Goal: Task Accomplishment & Management: Use online tool/utility

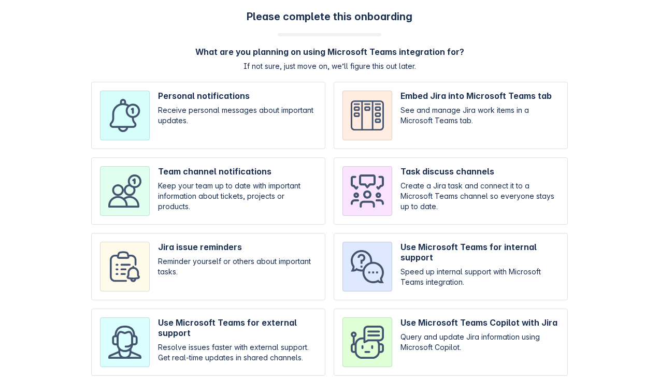
click at [190, 176] on input "checkbox" at bounding box center [208, 190] width 234 height 67
checkbox input "true"
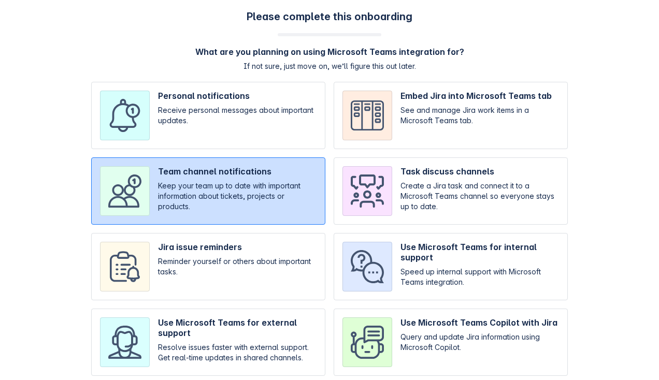
scroll to position [109, 0]
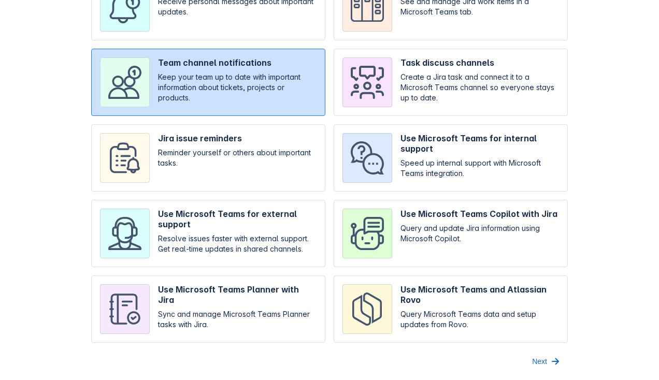
click at [542, 361] on span "Next" at bounding box center [539, 361] width 15 height 17
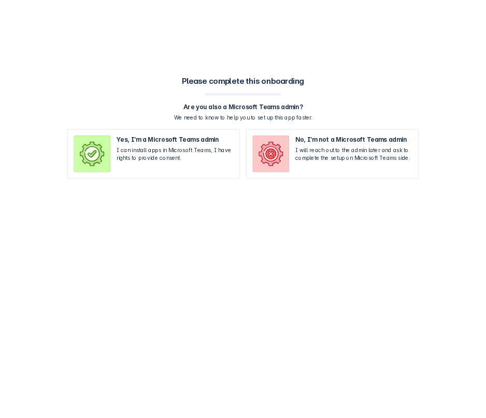
scroll to position [0, 0]
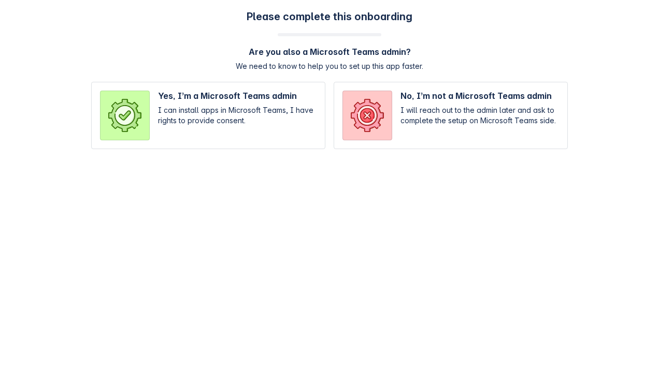
click at [434, 116] on input "radio" at bounding box center [451, 115] width 234 height 67
radio input "true"
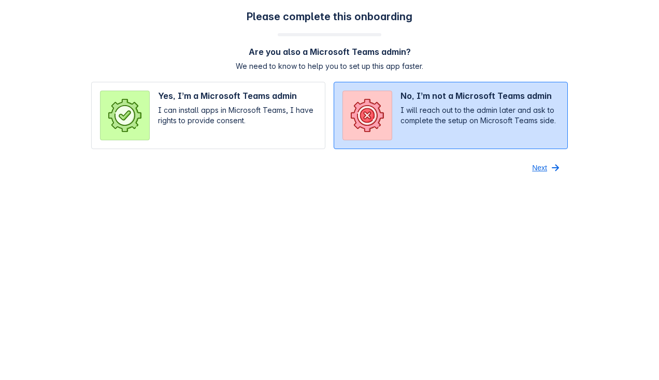
click at [533, 162] on span "Next" at bounding box center [539, 168] width 15 height 17
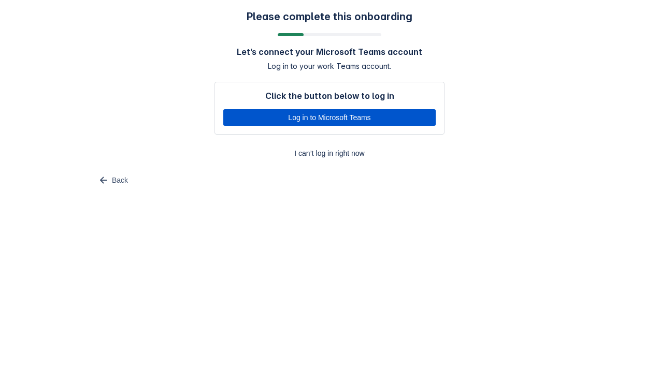
click at [401, 116] on span "Log in to Microsoft Teams" at bounding box center [329, 117] width 200 height 17
click at [237, 115] on span "Log in to Microsoft Teams" at bounding box center [329, 117] width 200 height 17
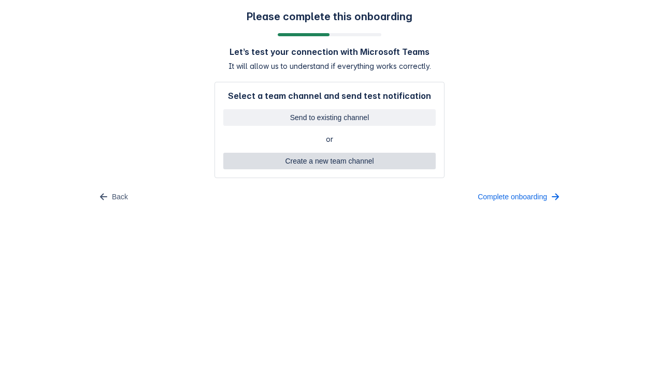
click at [288, 166] on span "Create a new team channel" at bounding box center [329, 161] width 200 height 17
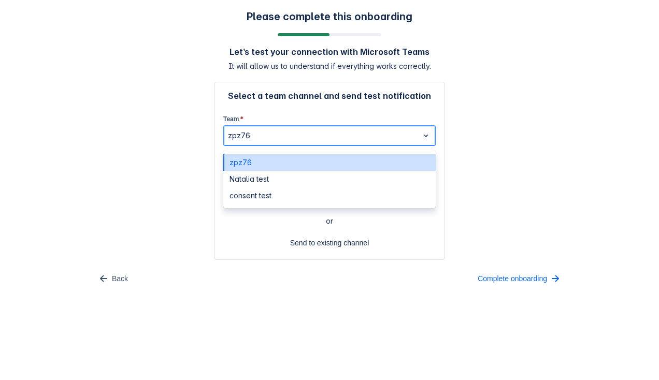
click at [268, 138] on div at bounding box center [321, 135] width 186 height 12
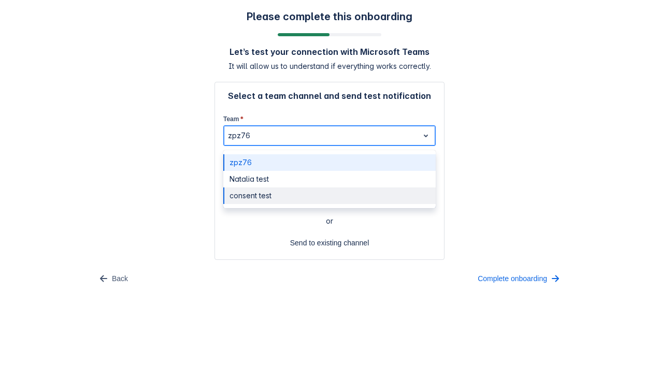
click at [256, 196] on div "consent test" at bounding box center [329, 195] width 212 height 17
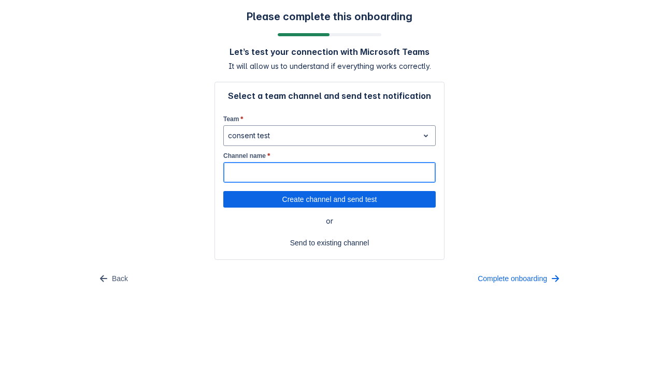
click at [259, 168] on input "Channel name *" at bounding box center [329, 172] width 211 height 19
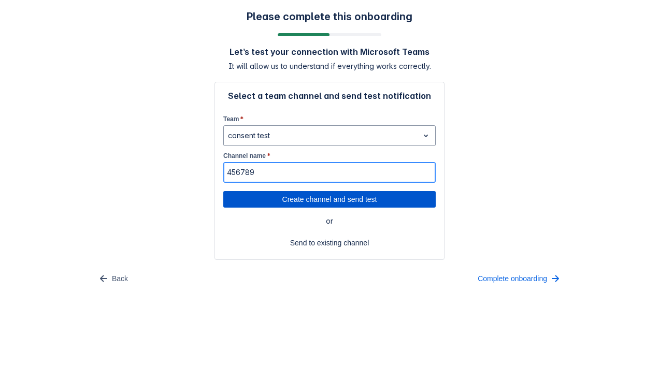
click at [284, 204] on span "Create channel and send test" at bounding box center [329, 199] width 200 height 17
type input "456789"
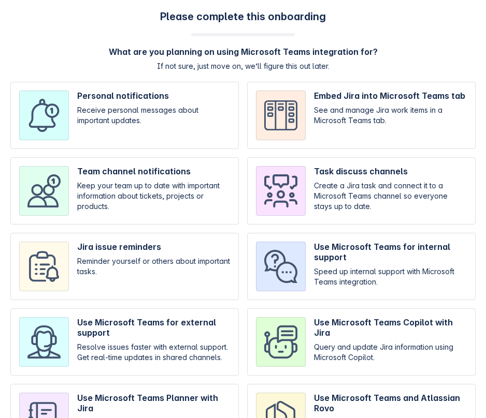
click at [168, 100] on input "checkbox" at bounding box center [124, 115] width 228 height 67
checkbox input "true"
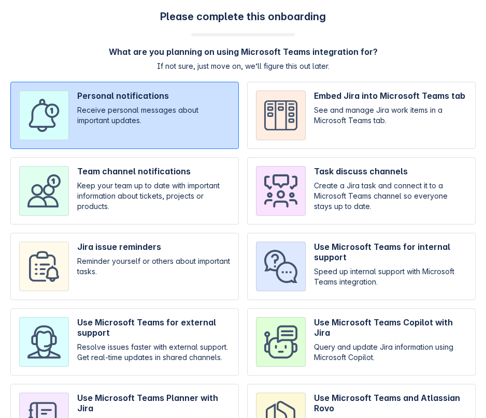
click at [327, 214] on input "checkbox" at bounding box center [361, 190] width 228 height 67
checkbox input "true"
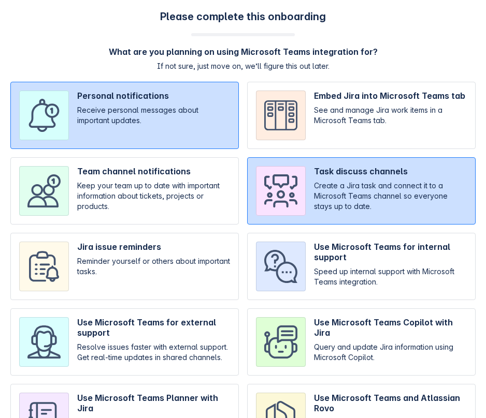
scroll to position [70, 0]
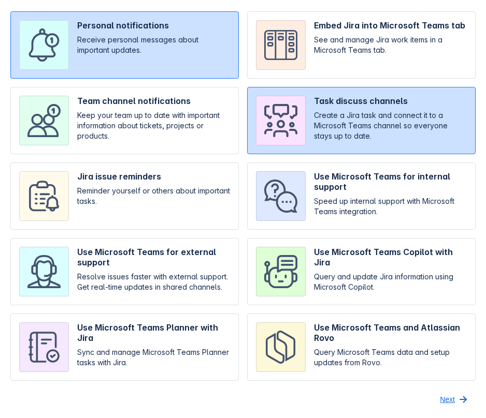
click at [456, 399] on button "Next" at bounding box center [454, 400] width 42 height 17
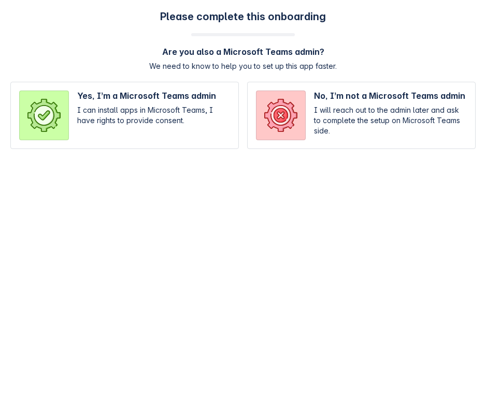
click at [327, 104] on input "radio" at bounding box center [361, 115] width 228 height 67
radio input "true"
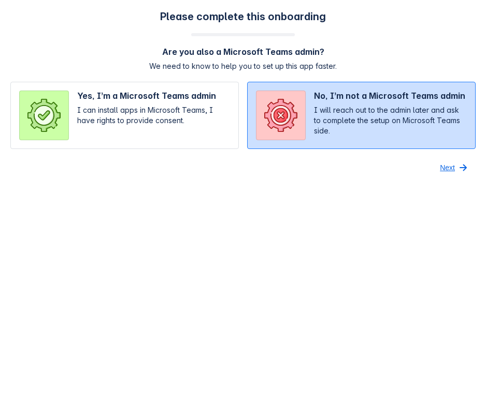
click at [452, 167] on span "Next" at bounding box center [447, 168] width 15 height 17
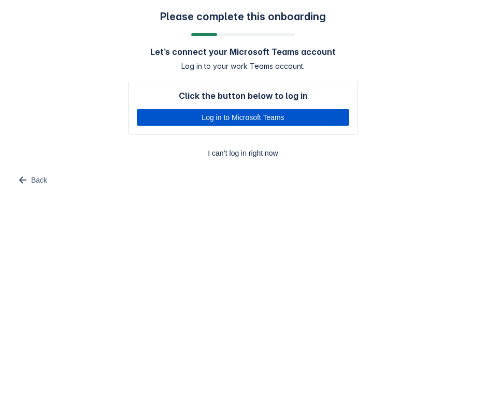
click at [271, 117] on span "Log in to Microsoft Teams" at bounding box center [243, 117] width 200 height 17
